Goal: Task Accomplishment & Management: Complete application form

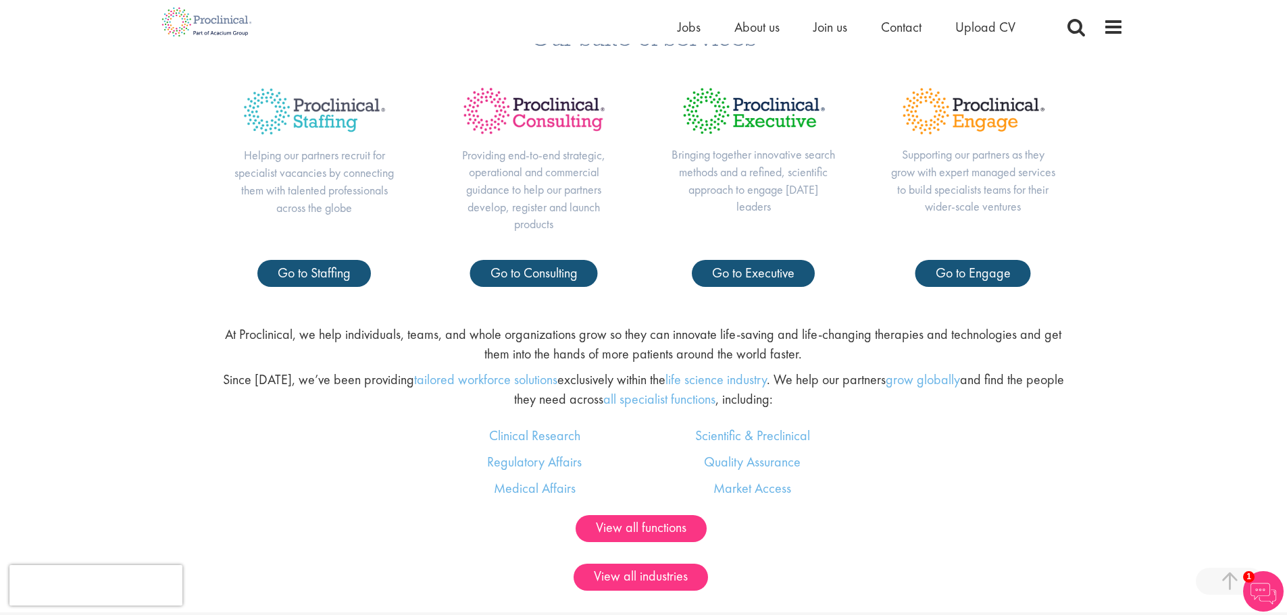
scroll to position [715, 0]
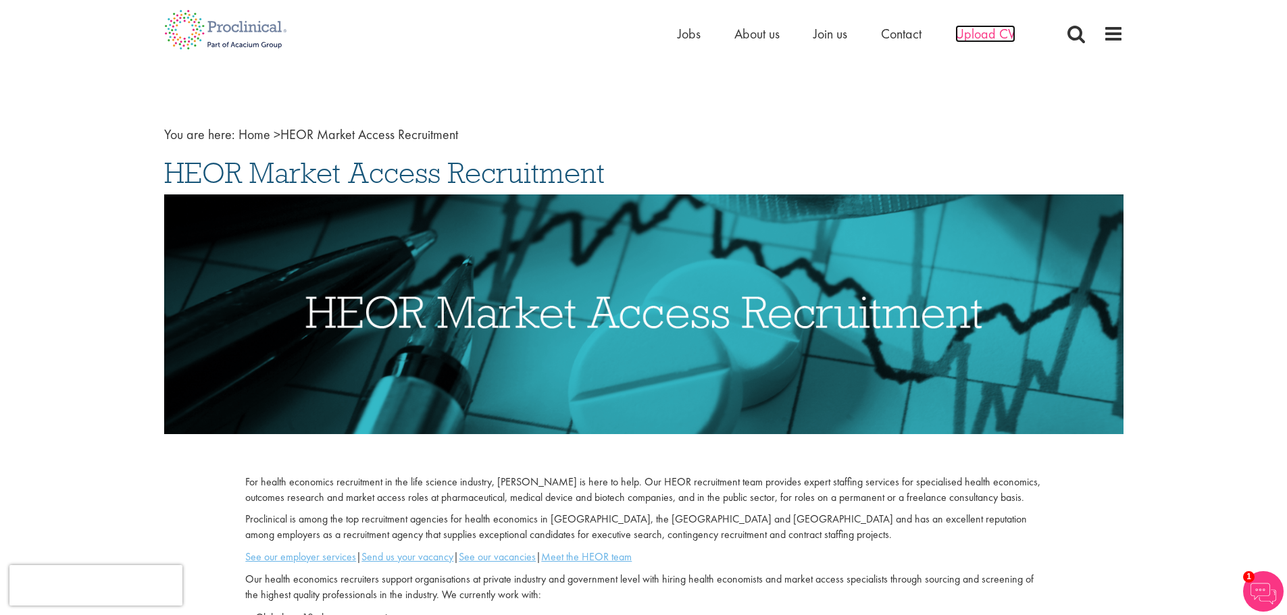
click at [978, 33] on span "Upload CV" at bounding box center [985, 34] width 60 height 18
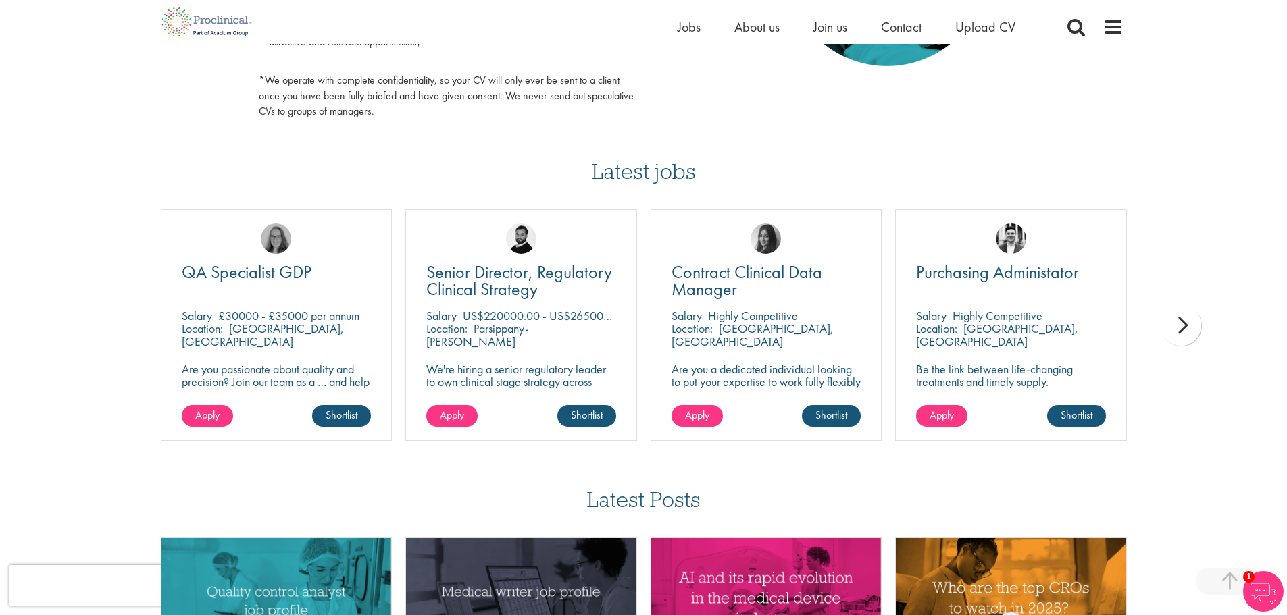
scroll to position [851, 0]
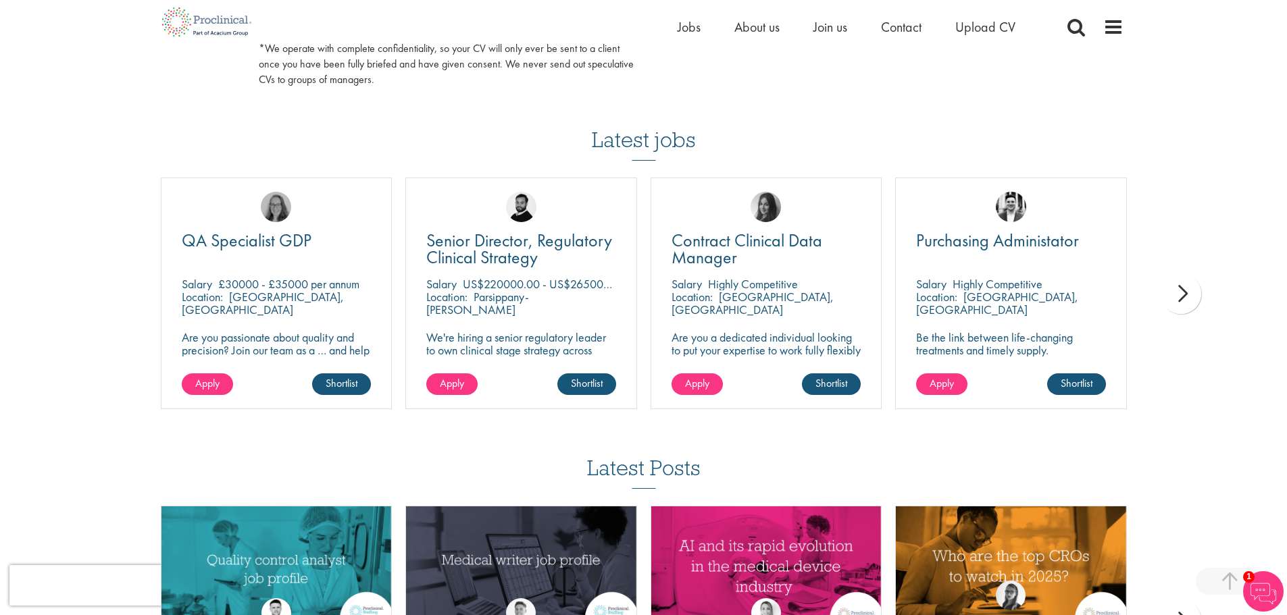
click at [1183, 295] on div "next" at bounding box center [1181, 294] width 41 height 41
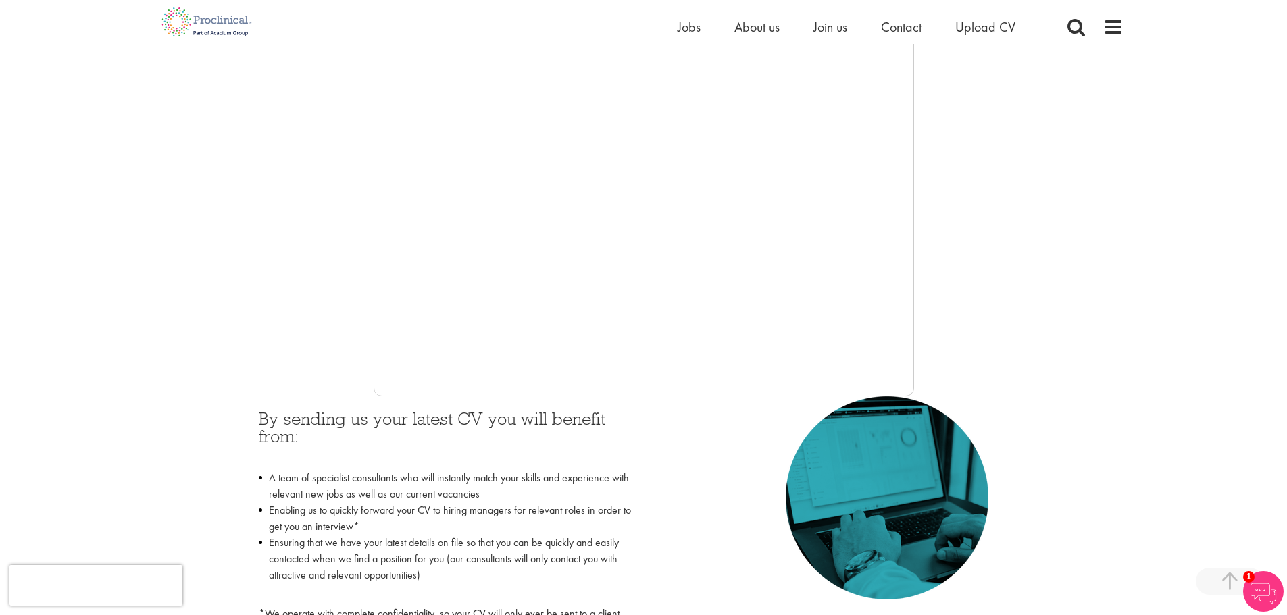
scroll to position [277, 0]
